Goal: Information Seeking & Learning: Learn about a topic

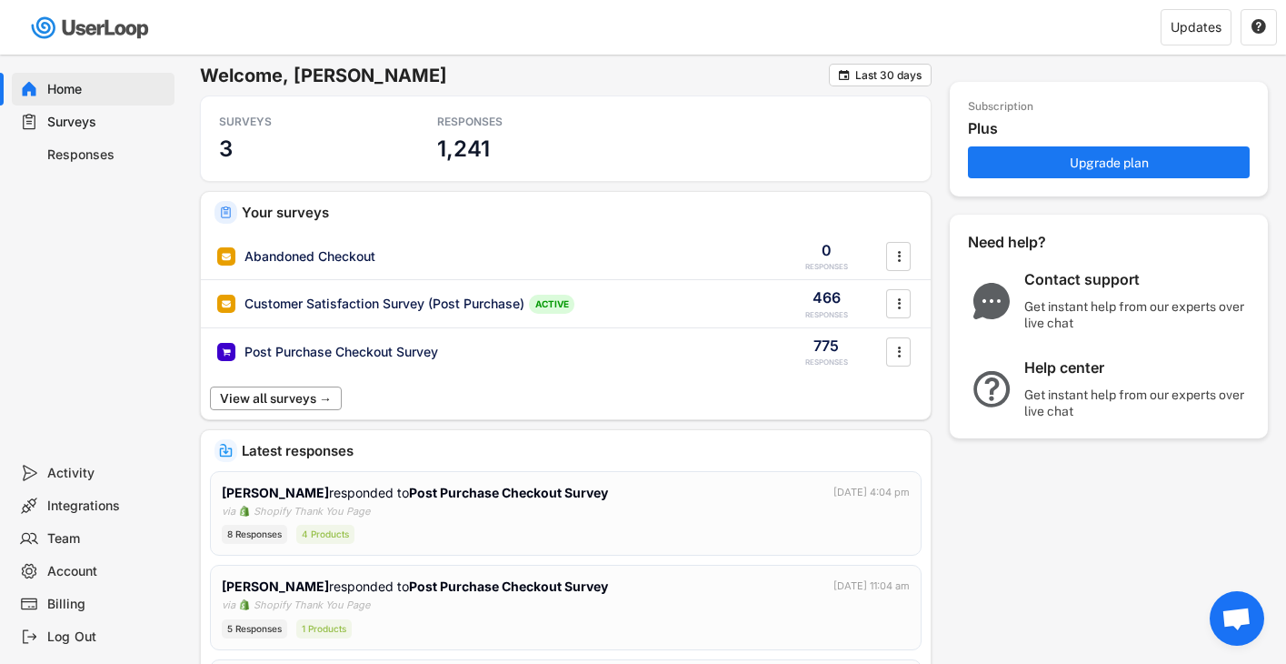
click at [338, 400] on button "View all surveys →" at bounding box center [276, 398] width 132 height 24
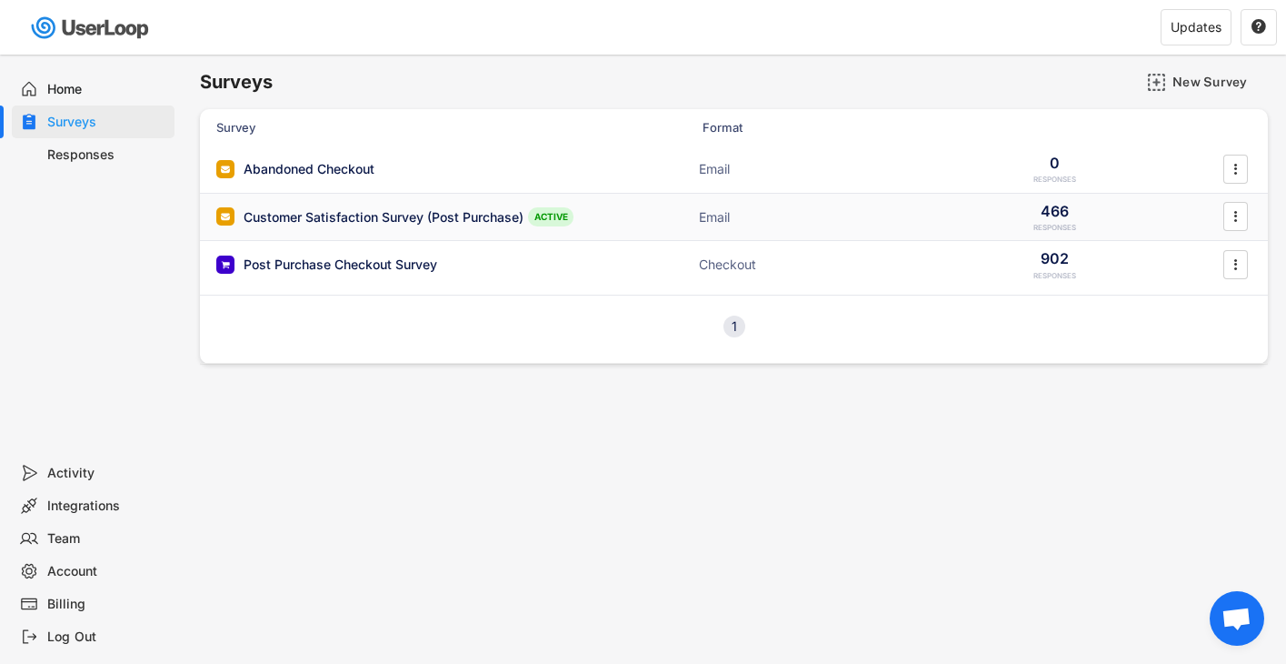
click at [375, 233] on div "Customer Satisfaction Survey (Post Purchase) ACTIVE Email 466 RESPONSES " at bounding box center [734, 217] width 1068 height 47
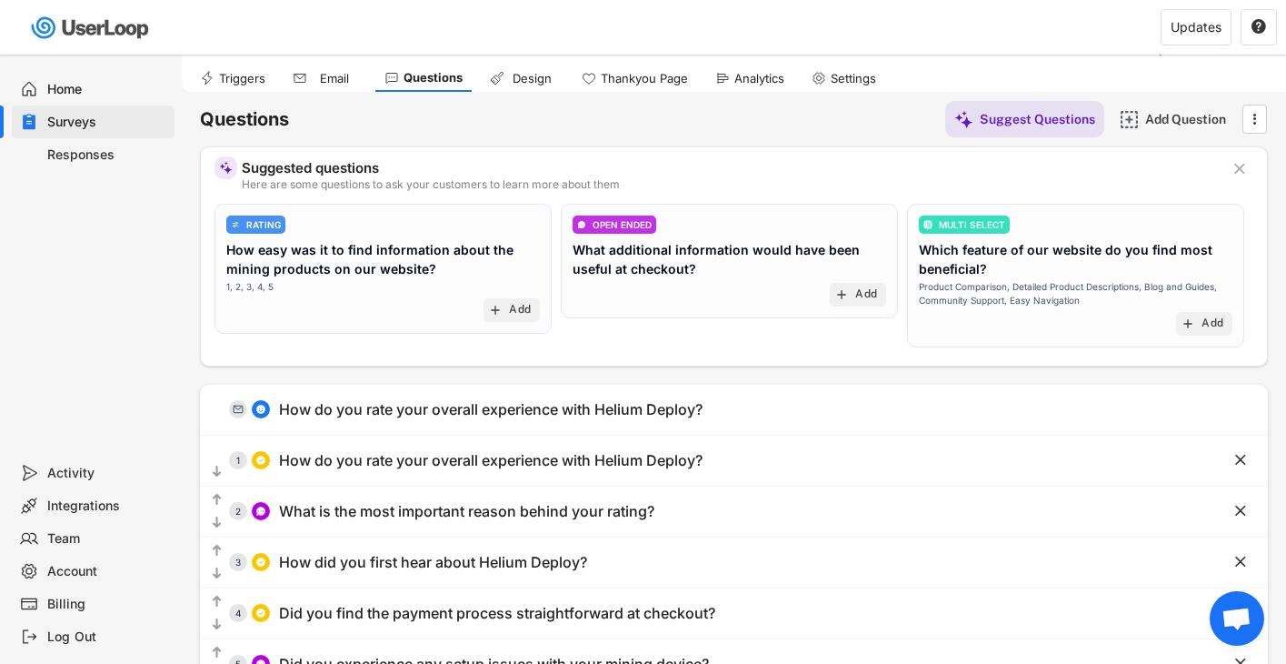
scroll to position [44, 0]
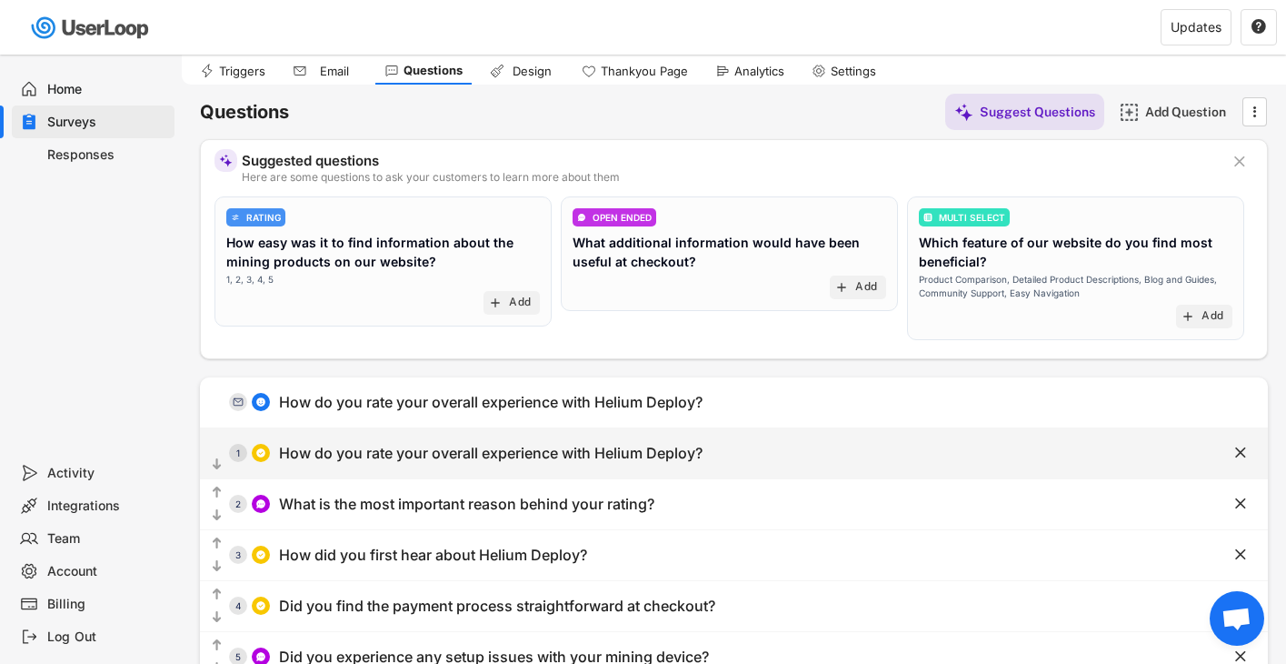
click at [399, 435] on div " 1 How do you rate your overall experience with Helium Deploy?" at bounding box center [688, 453] width 977 height 41
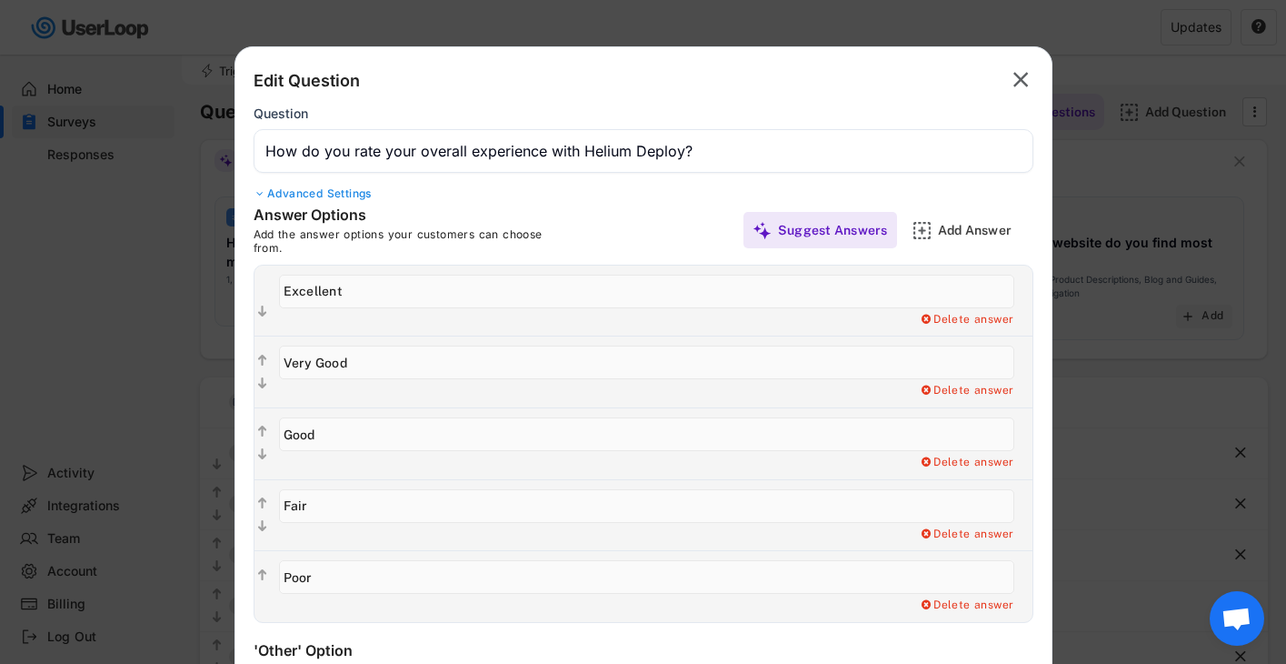
click at [1022, 80] on text "" at bounding box center [1021, 79] width 15 height 26
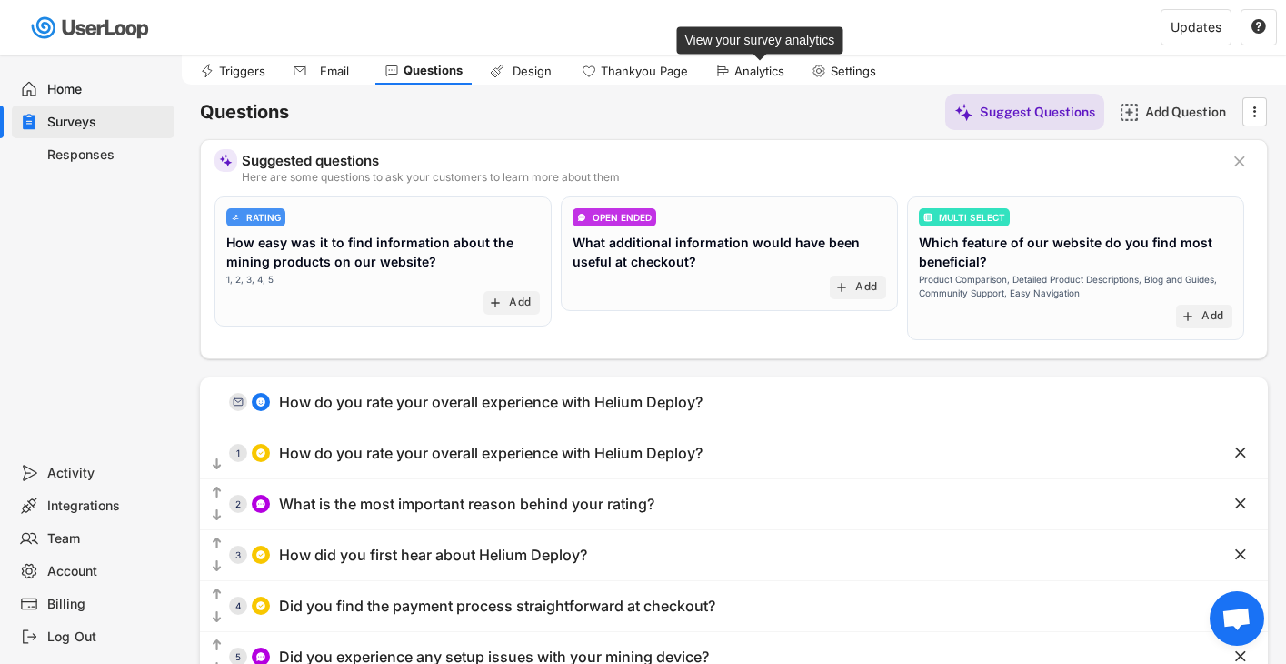
click at [739, 68] on div "Analytics" at bounding box center [760, 71] width 50 height 15
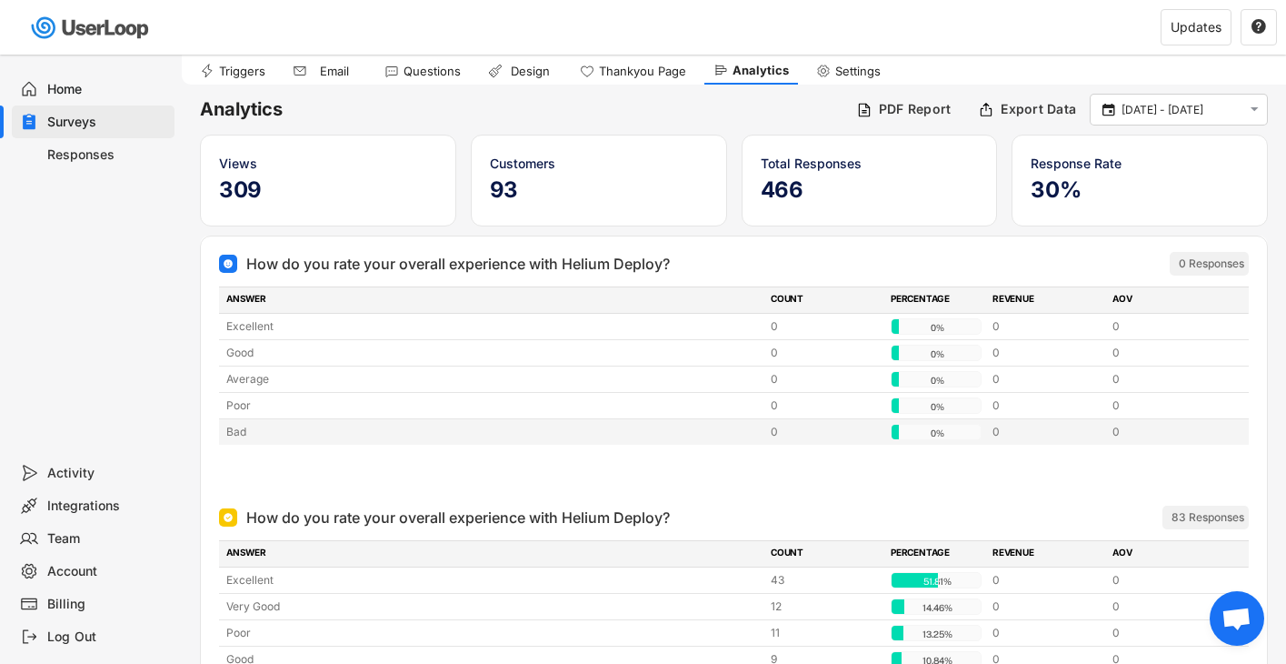
scroll to position [85, 0]
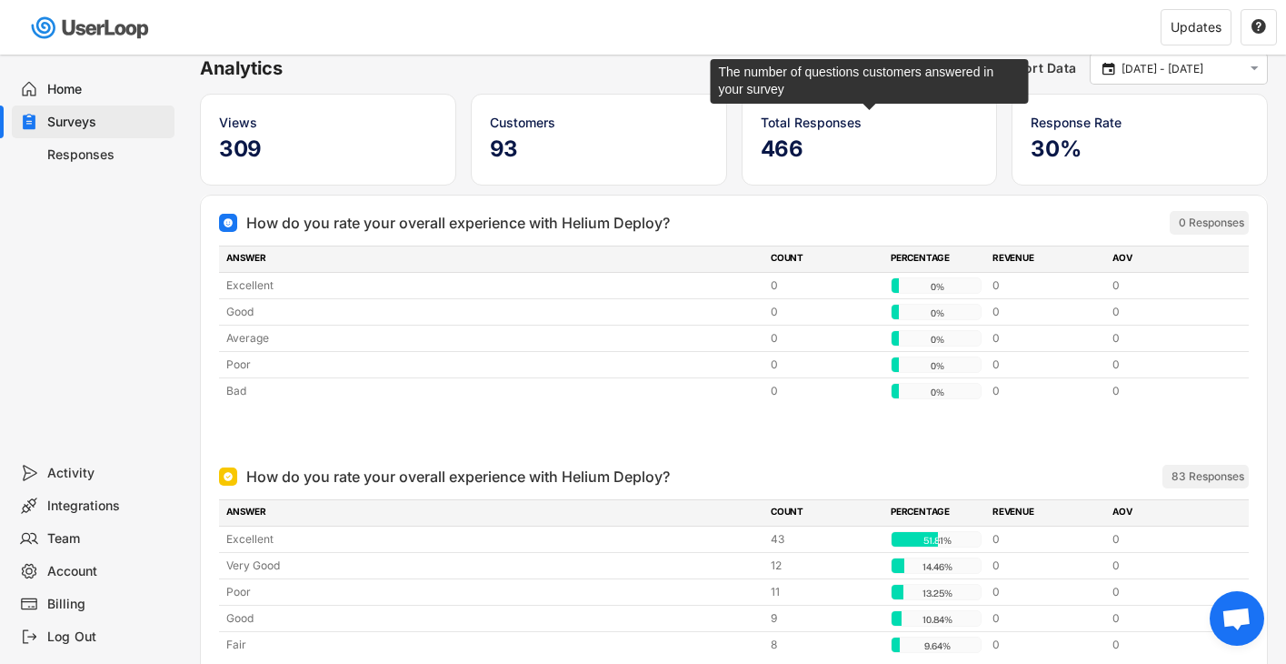
click at [779, 123] on div "Total Responses" at bounding box center [870, 122] width 218 height 19
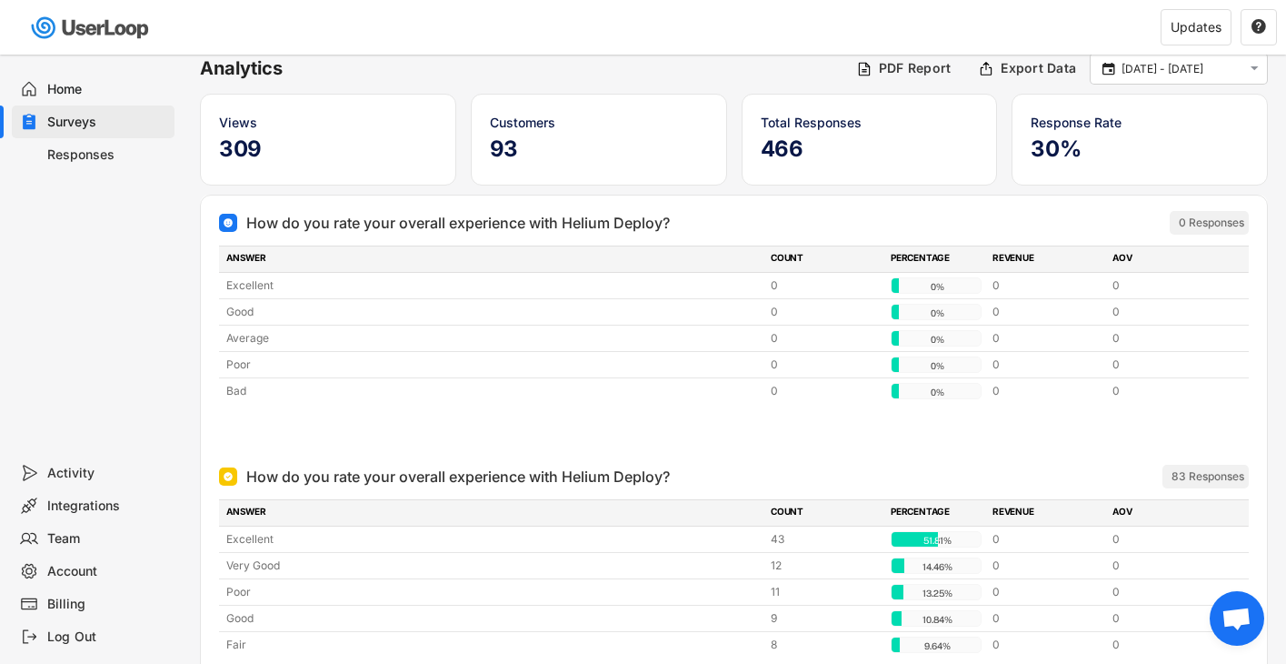
scroll to position [0, 0]
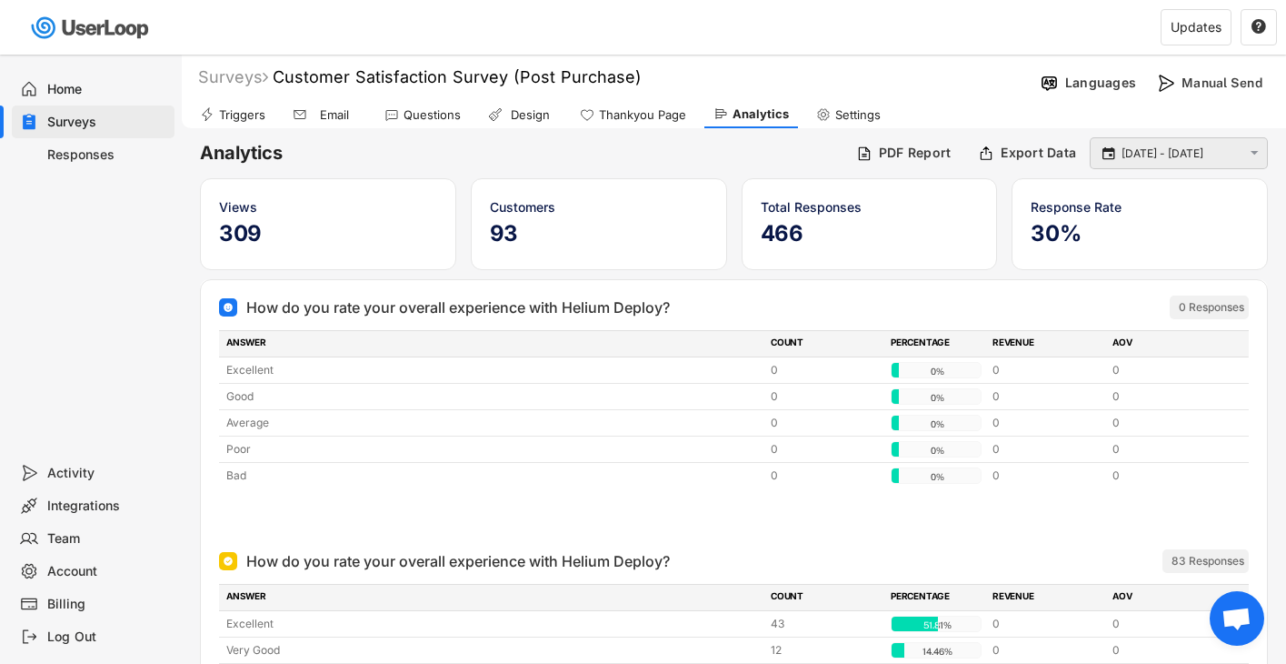
click at [1165, 154] on input "[DATE] - [DATE]" at bounding box center [1182, 154] width 120 height 18
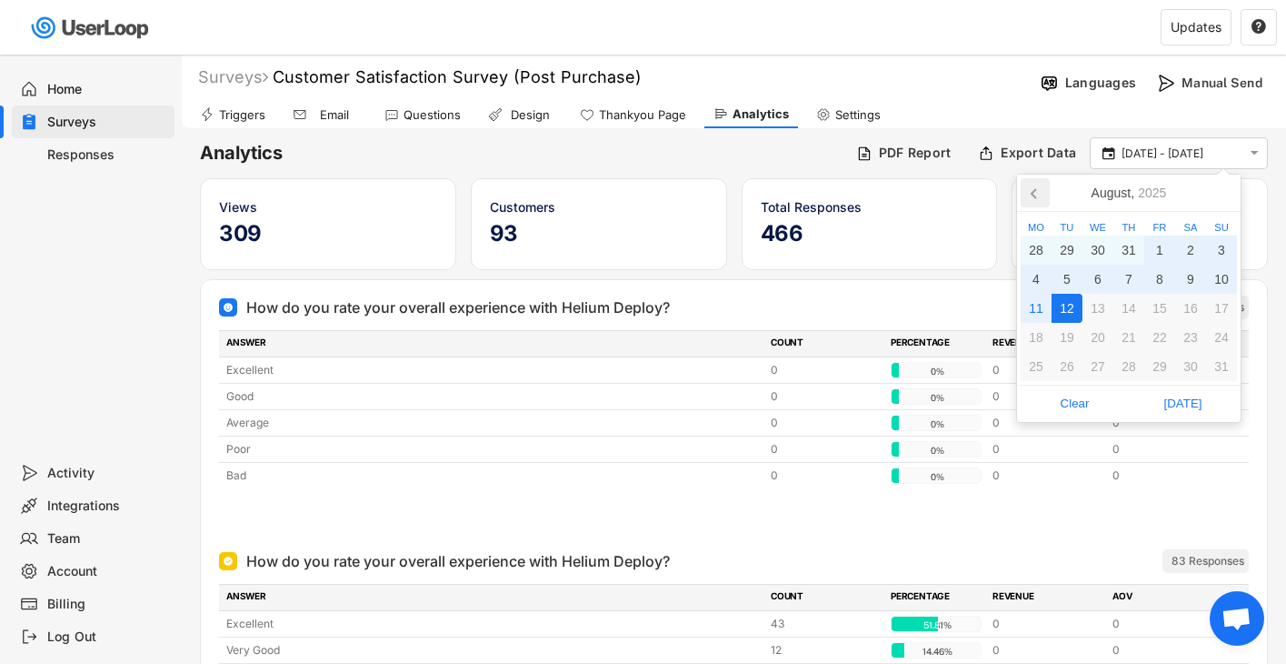
click at [1034, 194] on icon at bounding box center [1034, 193] width 5 height 9
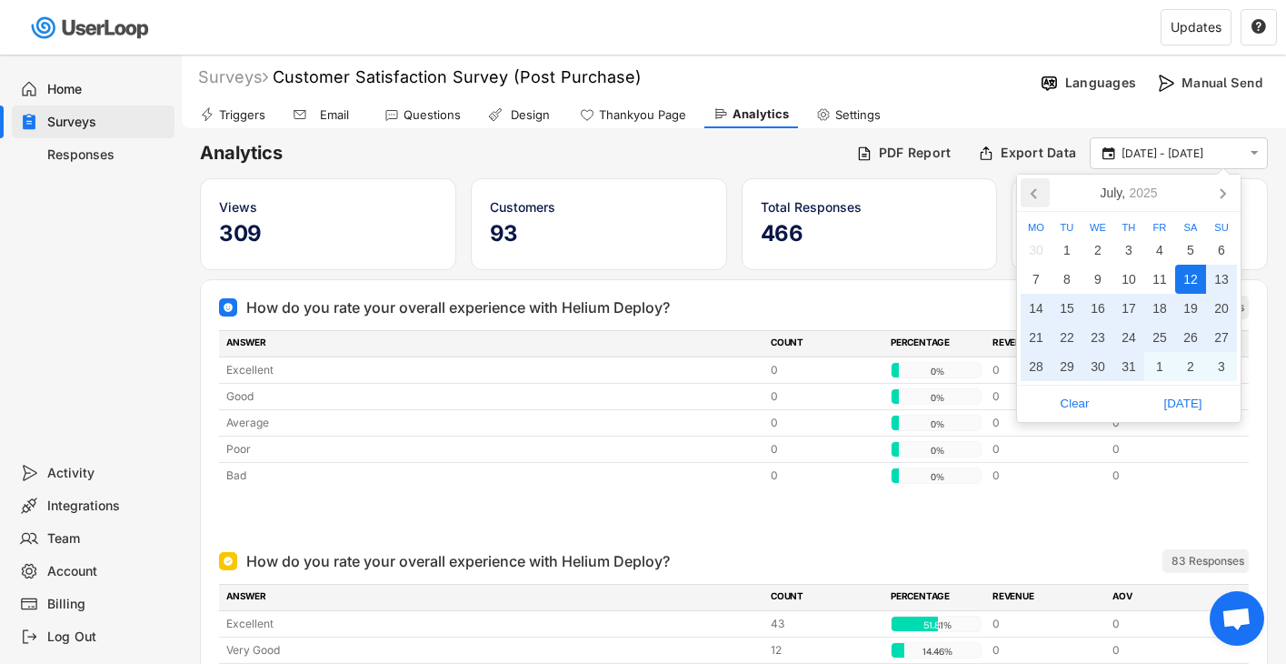
click at [1034, 194] on icon at bounding box center [1034, 193] width 5 height 9
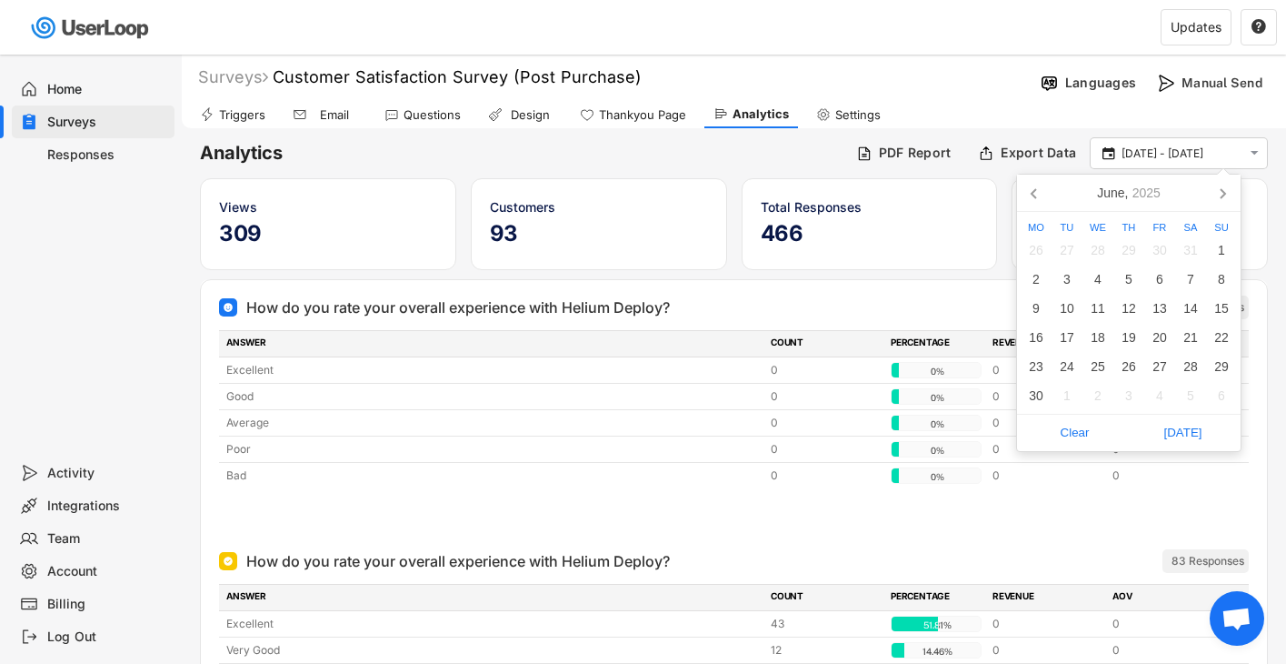
click at [1125, 115] on div "Triggers Email Questions Design Thankyou Page Analytics Settings" at bounding box center [734, 112] width 1105 height 32
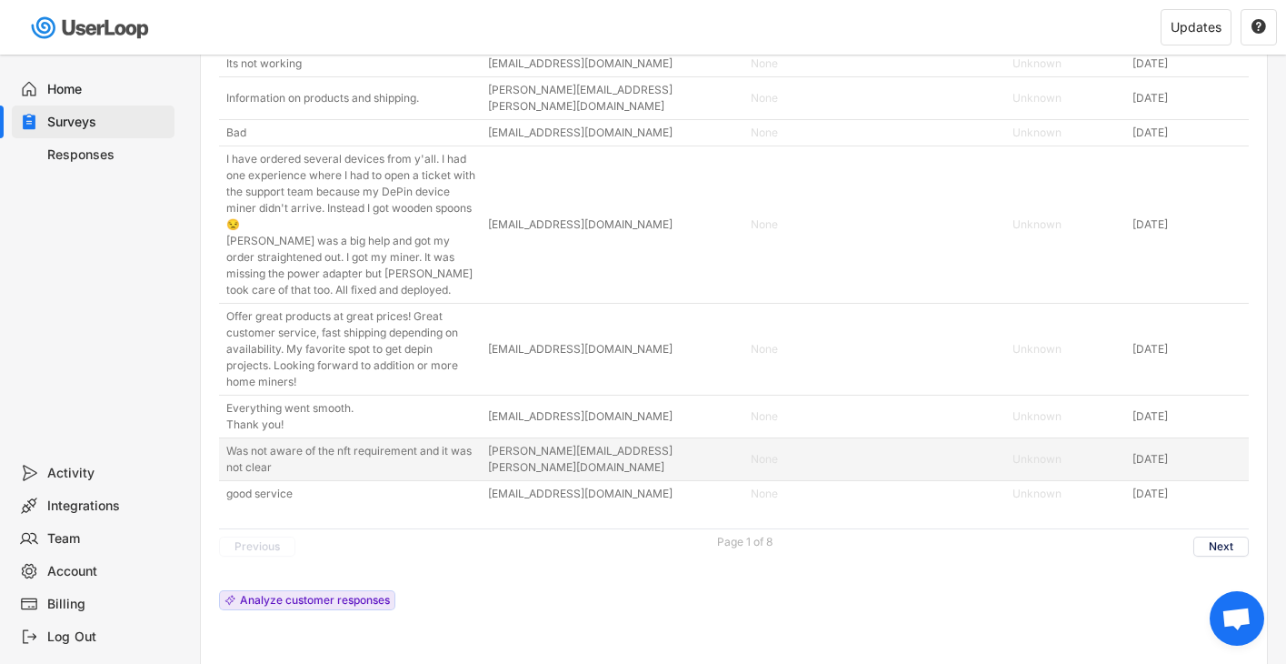
scroll to position [932, 0]
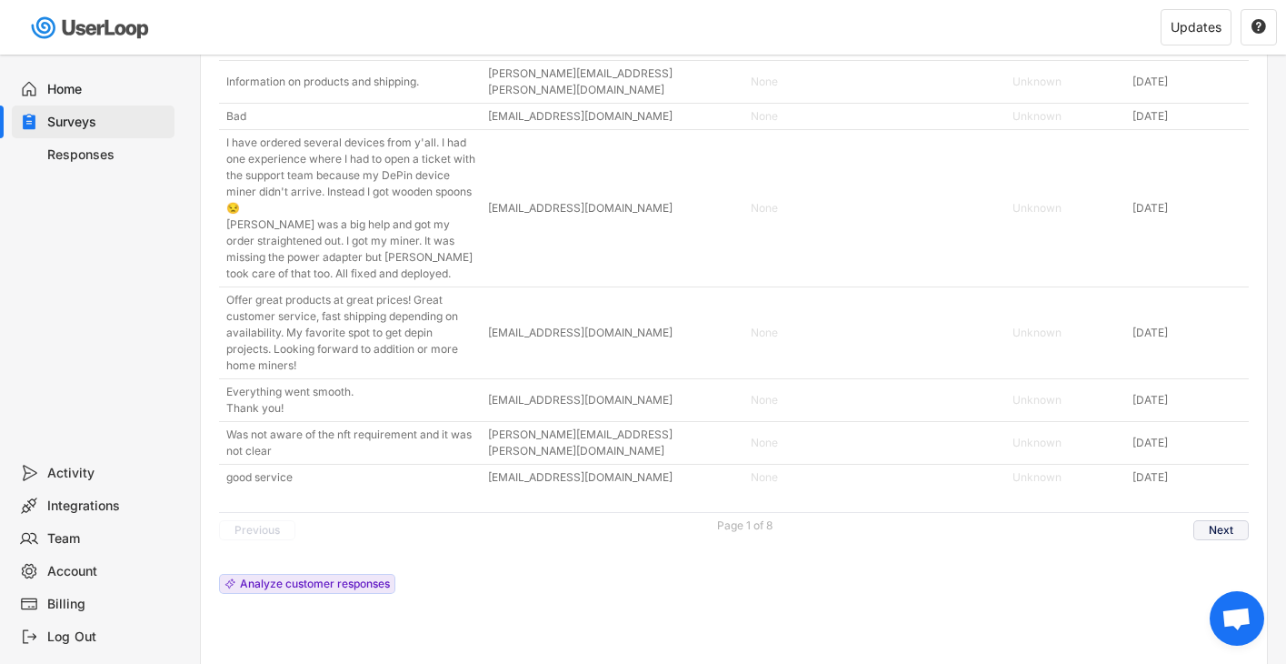
click at [1230, 520] on button "Next" at bounding box center [1221, 530] width 55 height 20
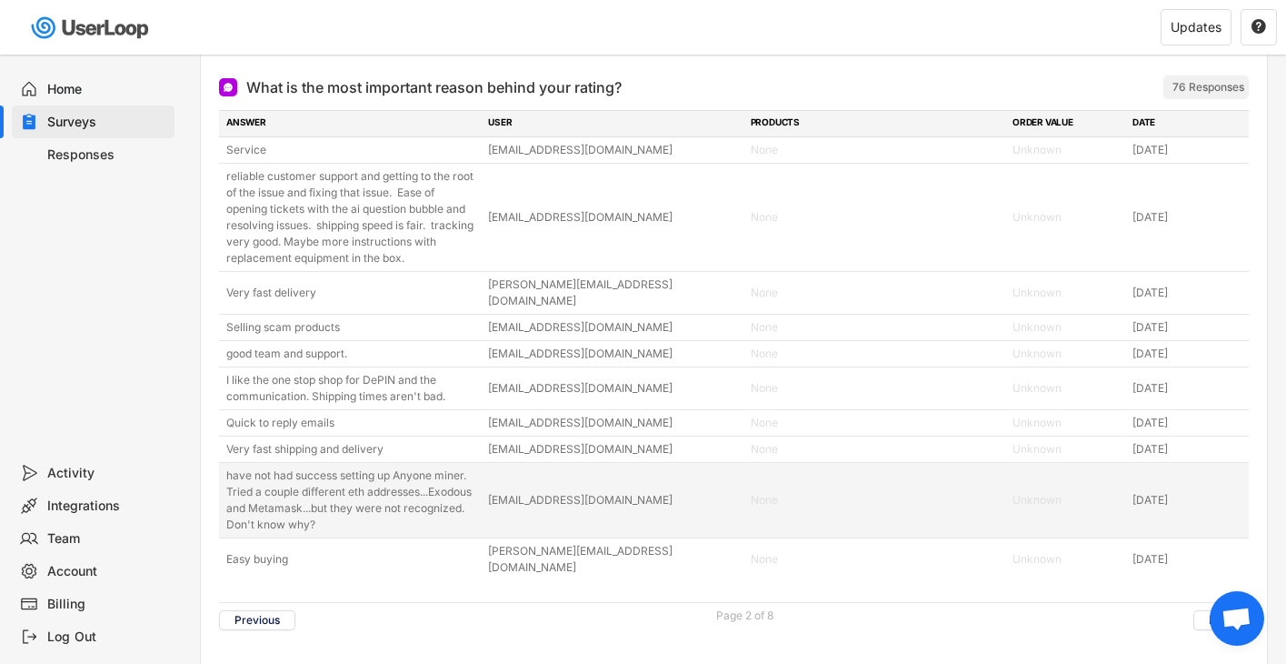
scroll to position [770, 0]
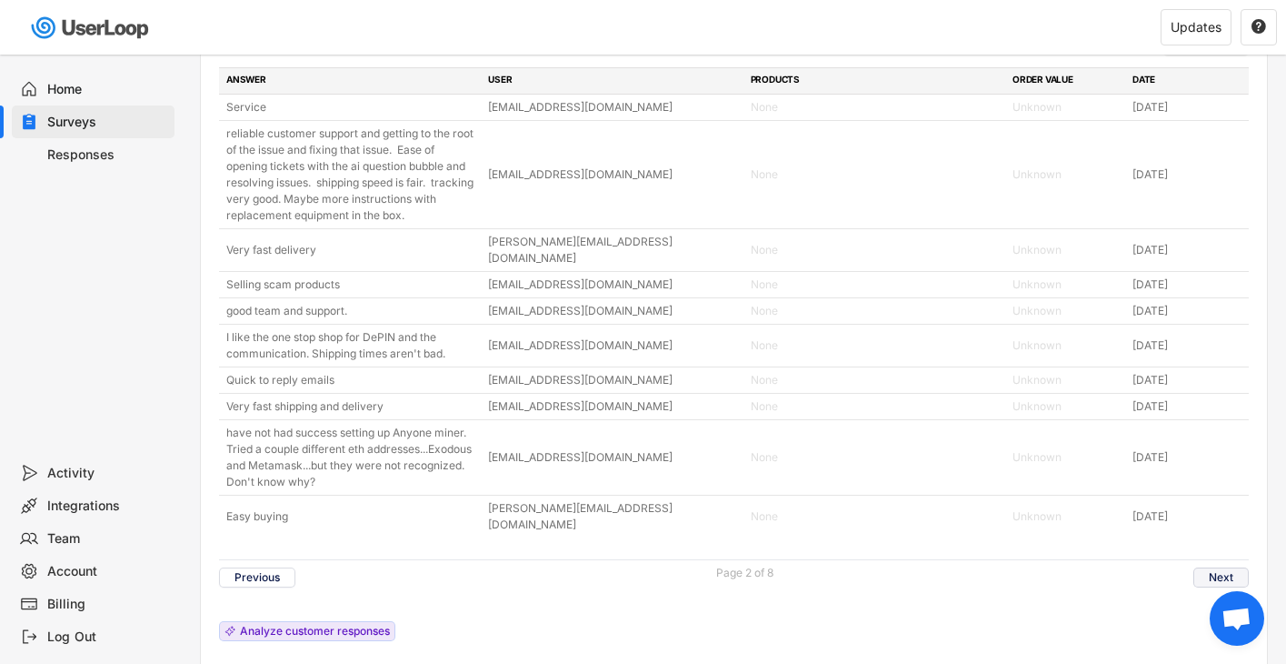
click at [1210, 567] on button "Next" at bounding box center [1221, 577] width 55 height 20
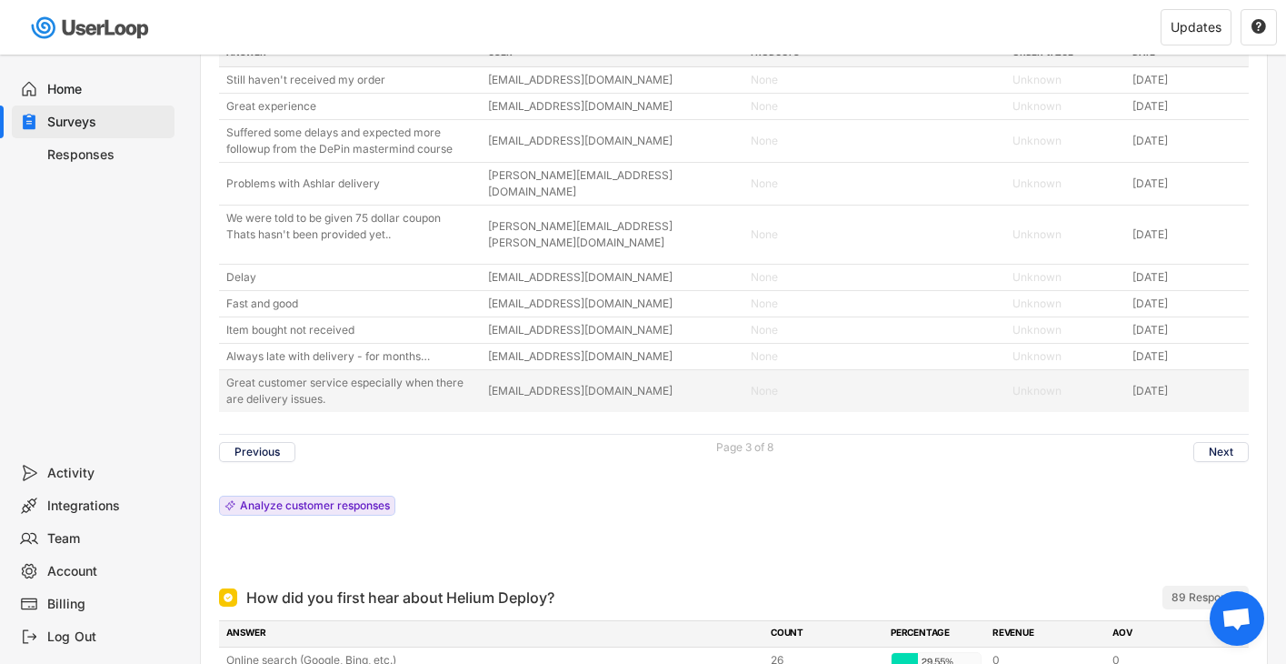
scroll to position [800, 0]
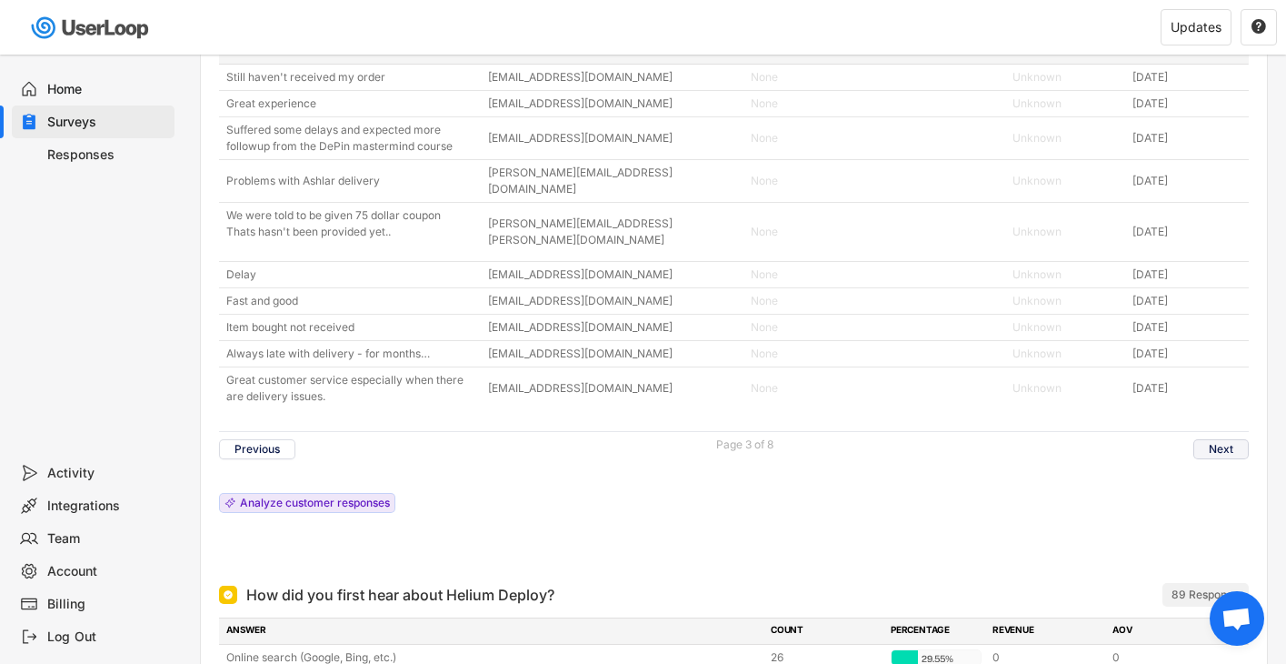
click at [1213, 443] on button "Next" at bounding box center [1221, 449] width 55 height 20
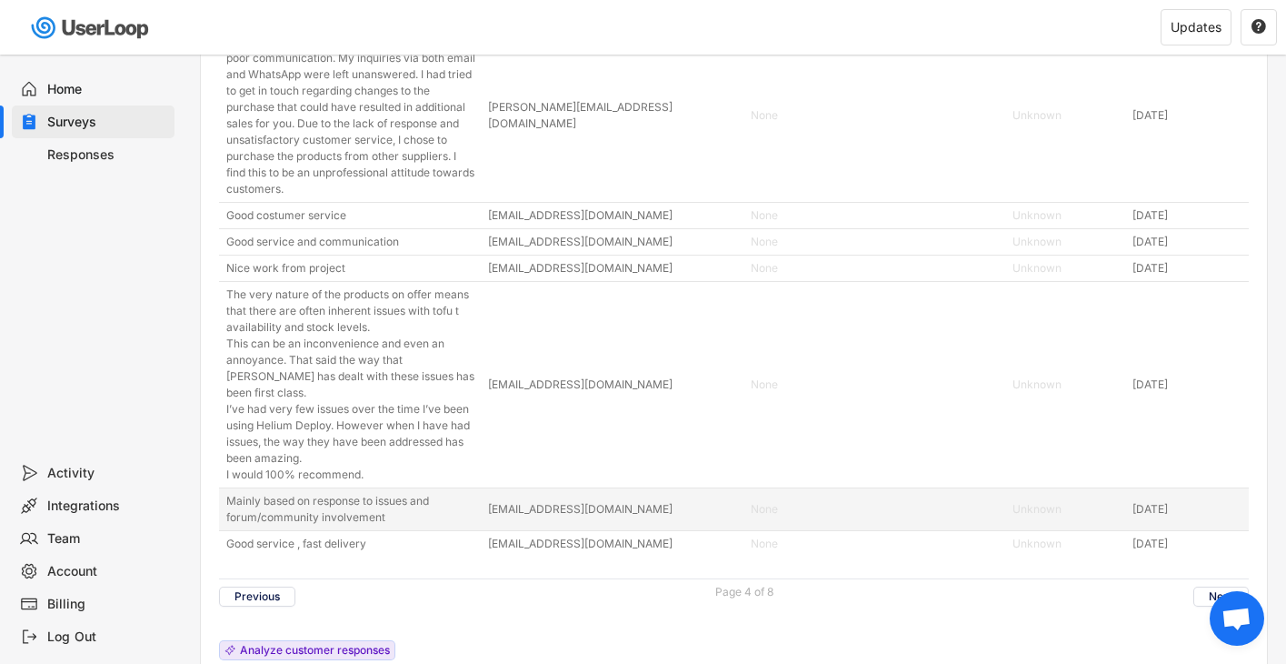
scroll to position [769, 0]
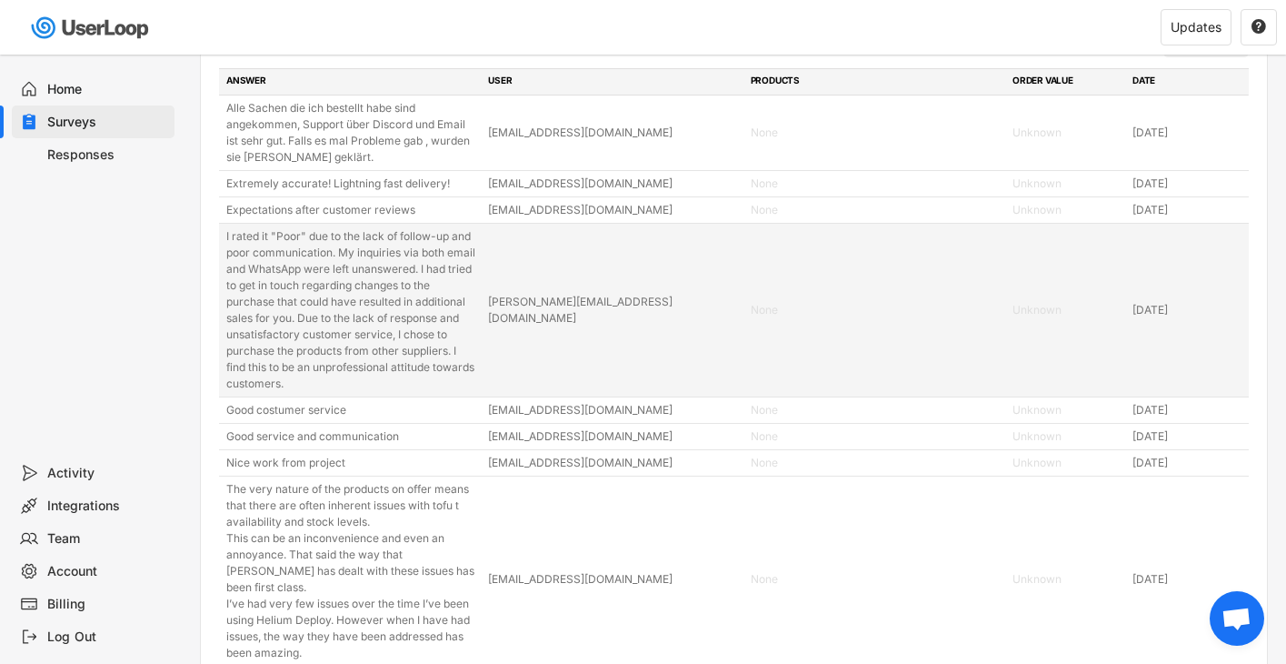
click at [569, 312] on div "[PERSON_NAME][EMAIL_ADDRESS][DOMAIN_NAME]" at bounding box center [613, 310] width 251 height 33
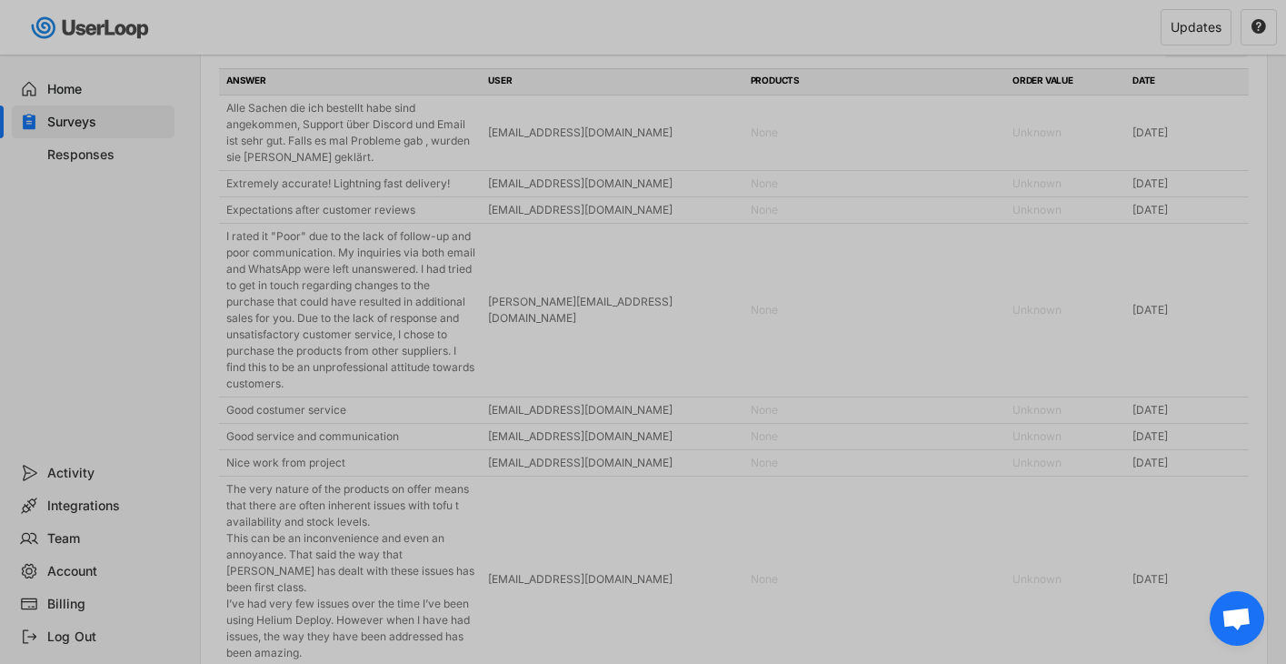
click at [569, 312] on div at bounding box center [643, 332] width 1286 height 664
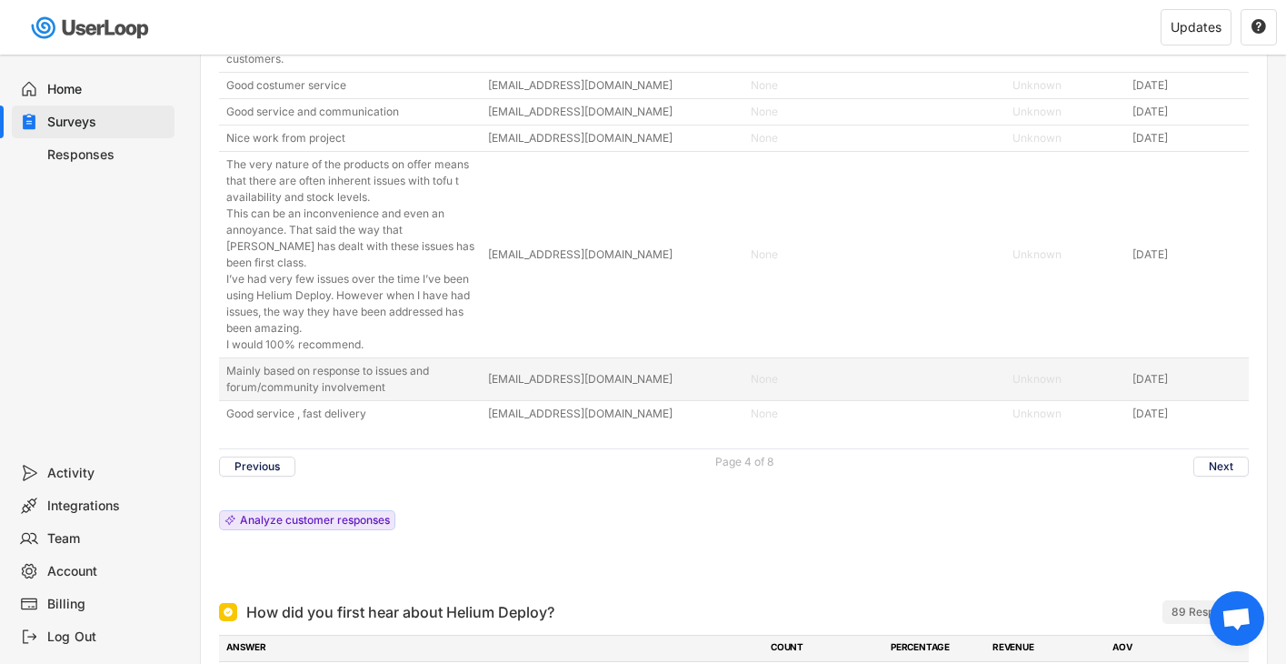
scroll to position [1086, 0]
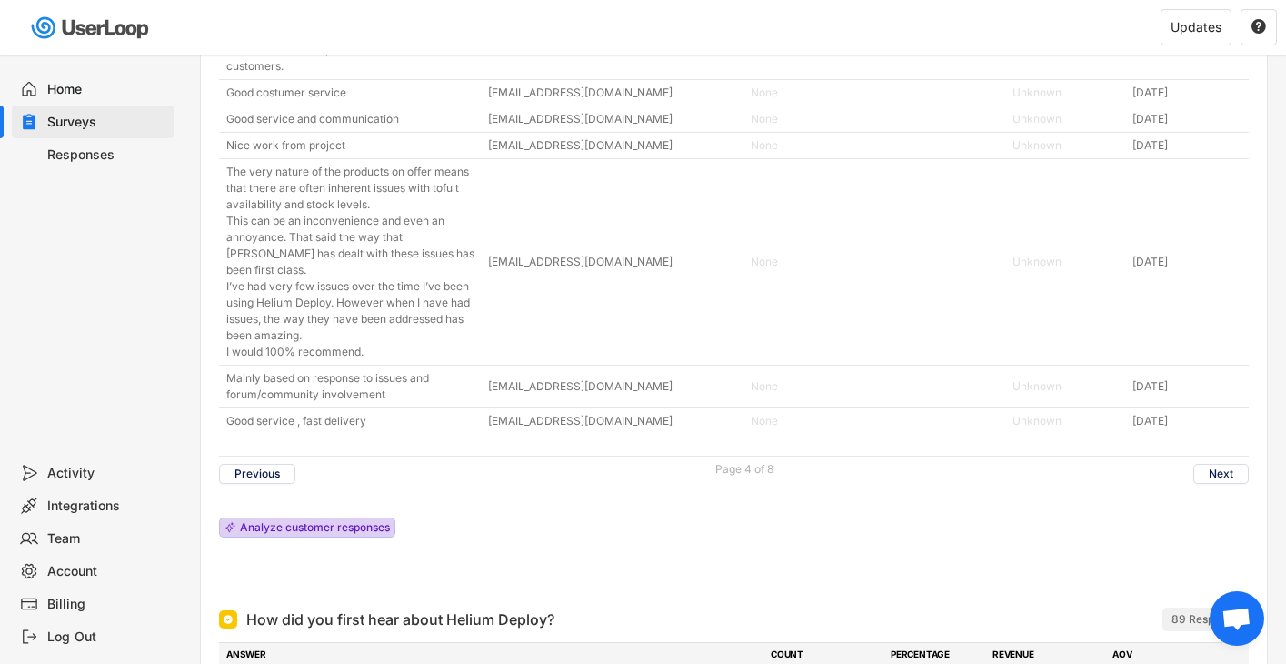
click at [319, 529] on div "Analyze customer responses" at bounding box center [315, 527] width 150 height 11
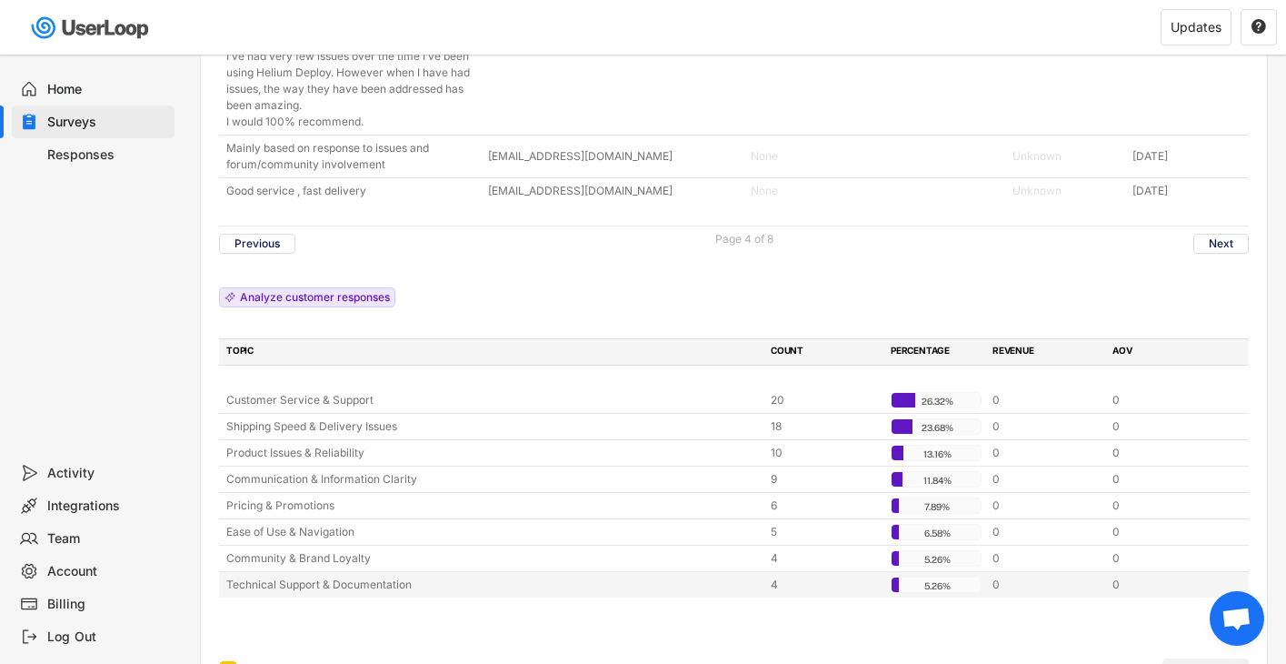
scroll to position [1320, 0]
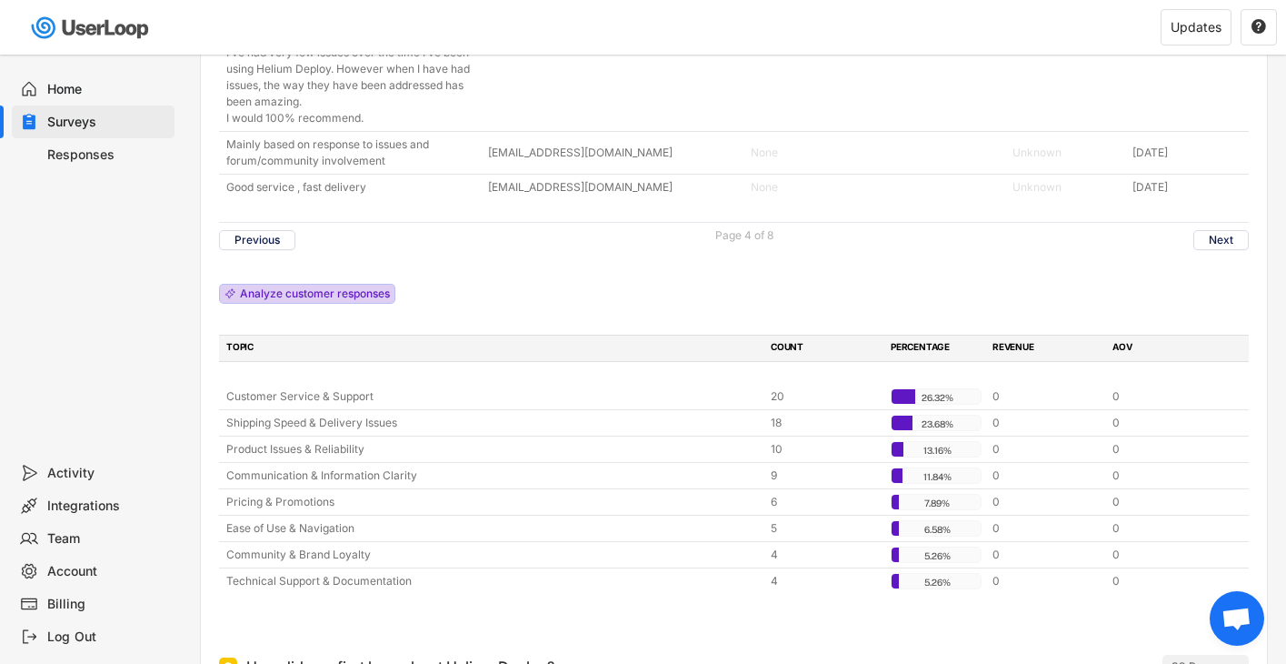
click at [301, 288] on div "Analyze customer responses" at bounding box center [315, 293] width 150 height 11
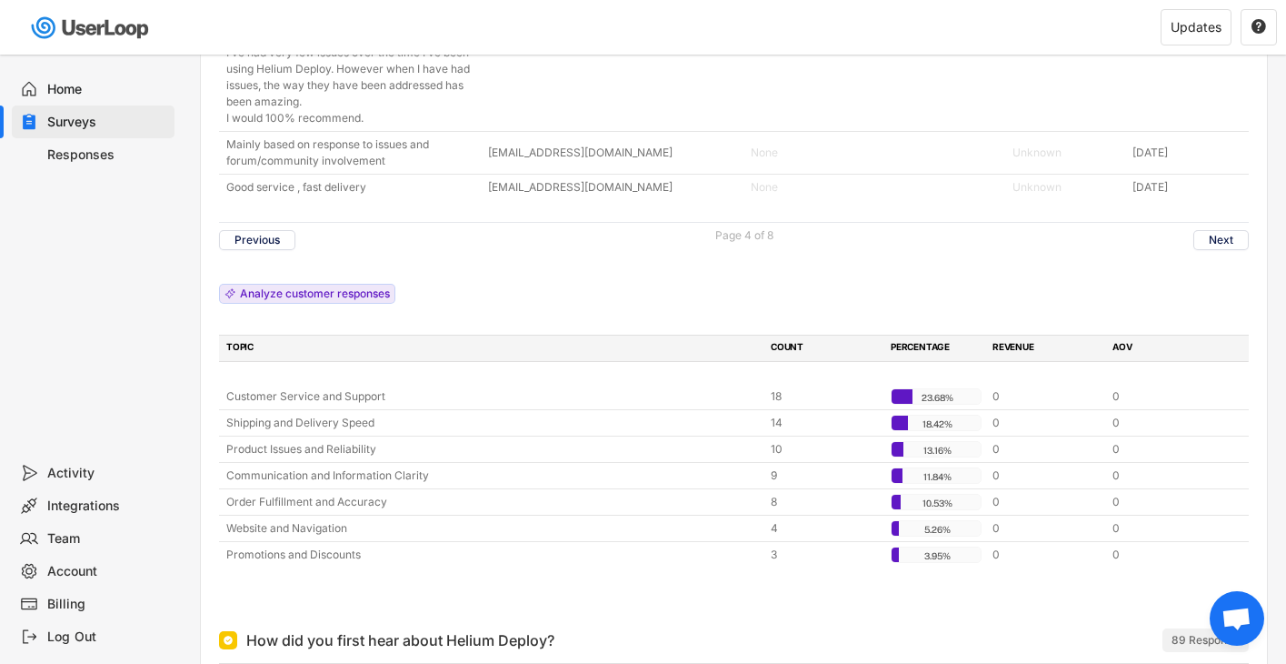
click at [694, 325] on div "ANSWER USER PRODUCTS ORDER VALUE DATE Alle Sachen die ich bestellt habe sind an…" at bounding box center [734, 42] width 1030 height 1050
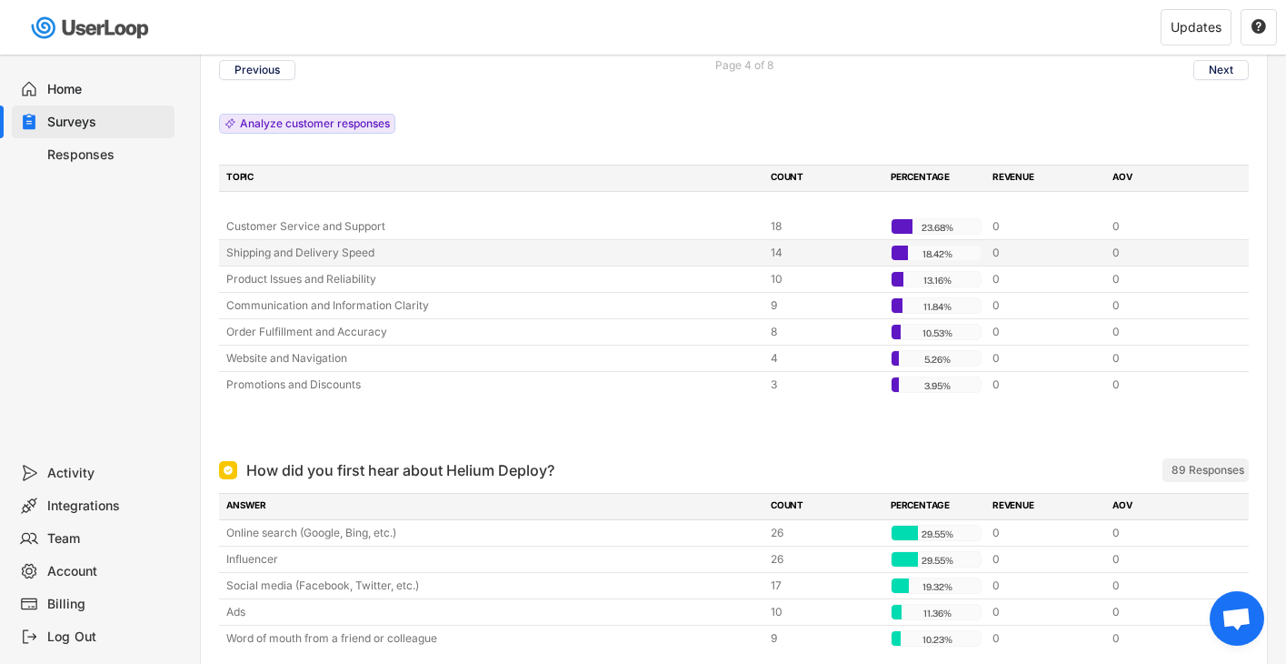
scroll to position [1530, 0]
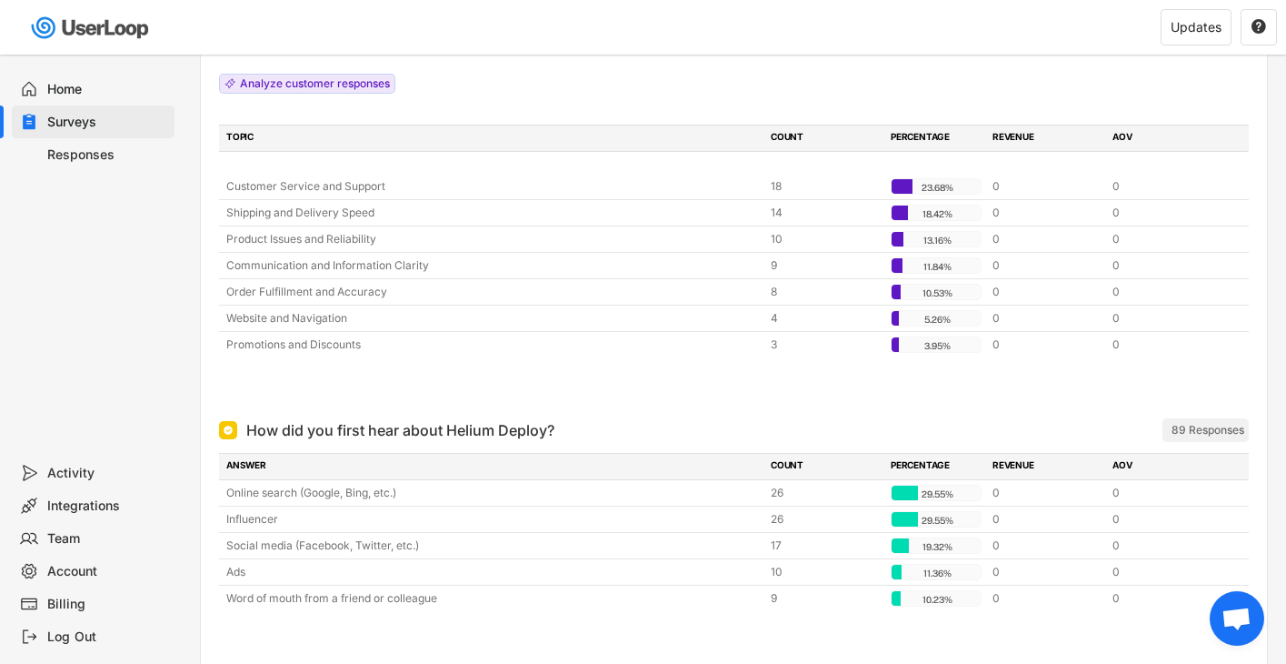
click at [851, 392] on div at bounding box center [734, 384] width 1030 height 36
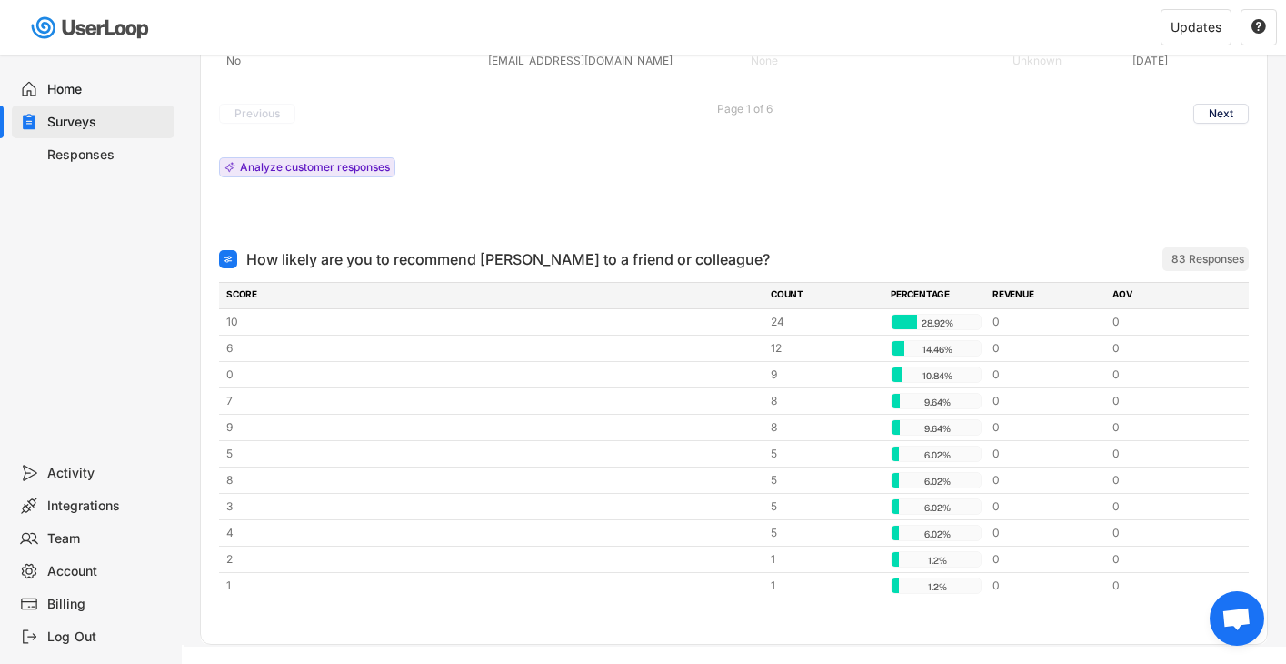
scroll to position [2848, 0]
